Goal: Information Seeking & Learning: Learn about a topic

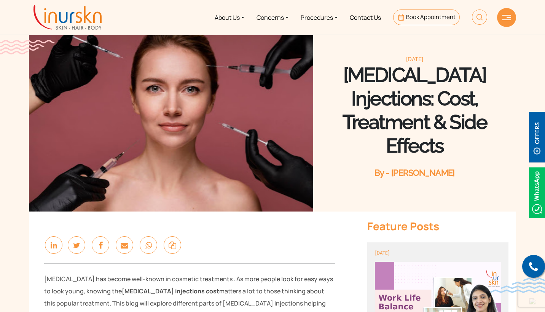
scroll to position [11, 0]
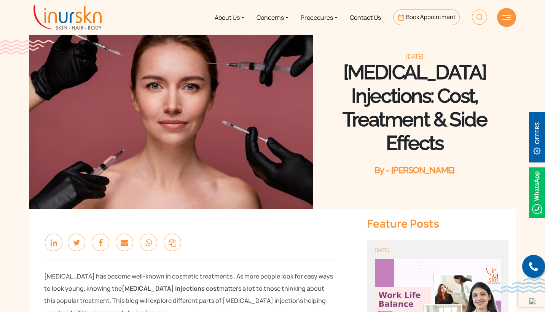
click at [177, 16] on ul "About Us Concerns Procedures Contact Us Book Appointment" at bounding box center [301, 17] width 386 height 29
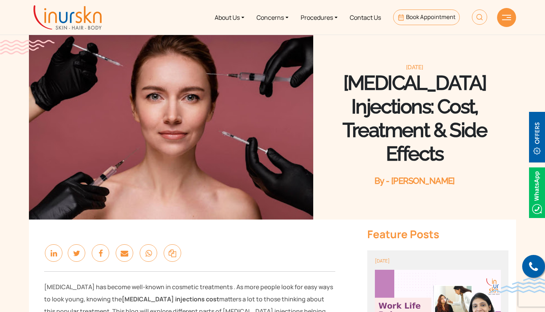
click at [255, 93] on img at bounding box center [171, 124] width 284 height 189
click at [257, 93] on img at bounding box center [171, 124] width 284 height 189
